Goal: Navigation & Orientation: Find specific page/section

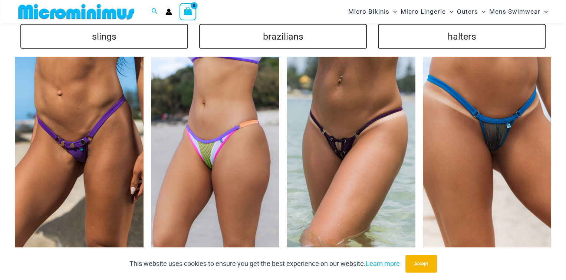
scroll to position [1694, 0]
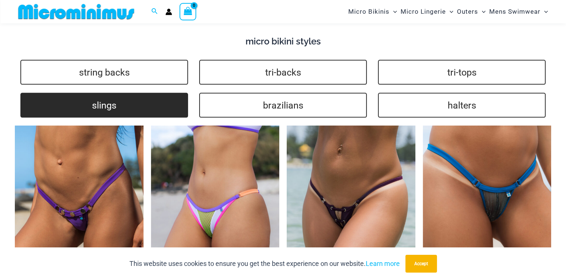
click at [106, 100] on link "slings" at bounding box center [104, 105] width 168 height 25
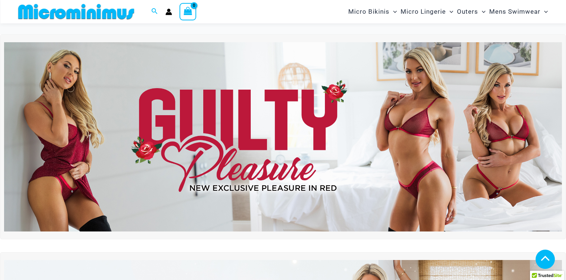
scroll to position [1694, 0]
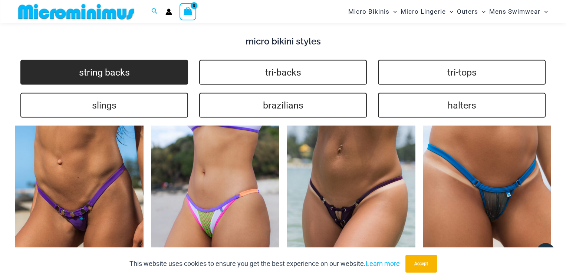
click at [96, 60] on link "string backs" at bounding box center [104, 72] width 168 height 25
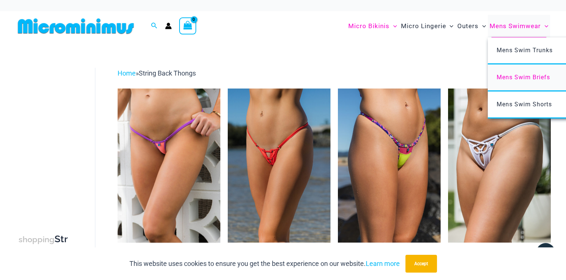
click at [523, 77] on span "Mens Swim Briefs" at bounding box center [523, 77] width 53 height 7
